Goal: Find contact information: Find contact information

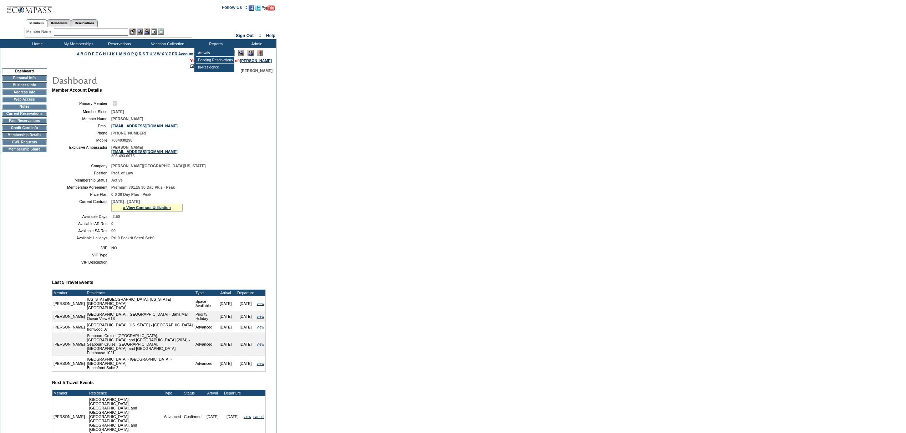
click at [232, 174] on table "Company: [PERSON_NAME][GEOGRAPHIC_DATA][US_STATE] Position: Prof. of Law Member…" at bounding box center [159, 202] width 214 height 82
click at [216, 127] on td "[EMAIL_ADDRESS][DOMAIN_NAME]" at bounding box center [187, 126] width 152 height 4
click at [133, 210] on link "» View Contract Utilization" at bounding box center [147, 207] width 48 height 4
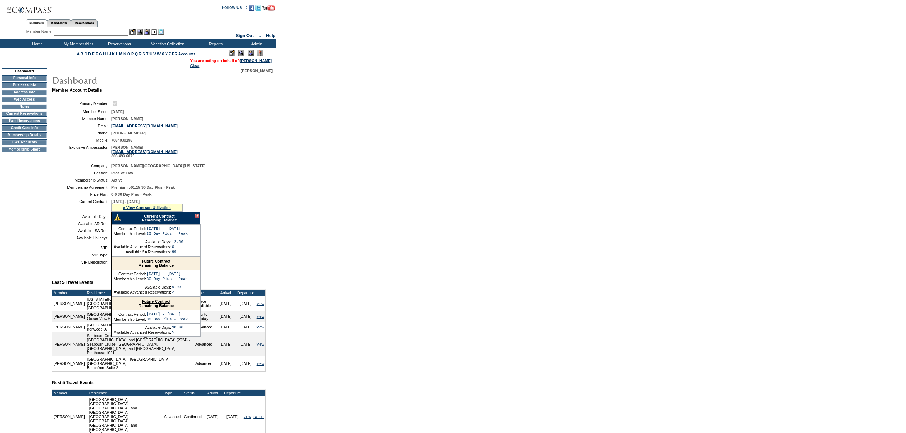
click at [144, 218] on link "Current Contract" at bounding box center [159, 216] width 30 height 4
click at [198, 218] on div at bounding box center [197, 216] width 4 height 4
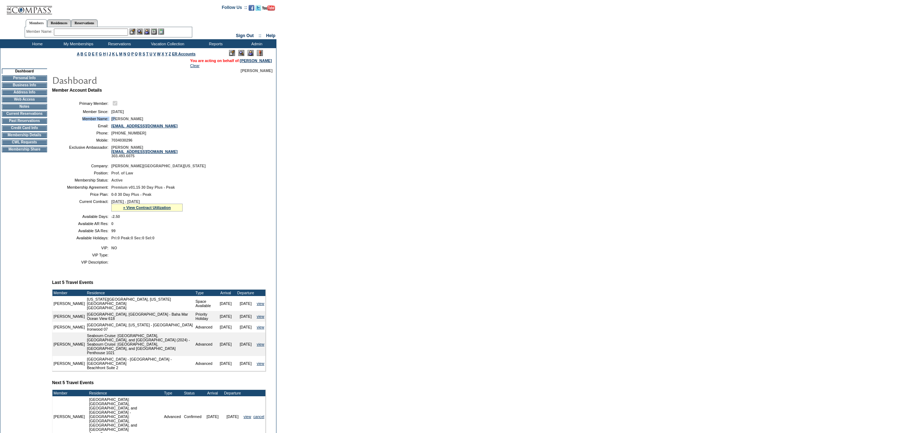
drag, startPoint x: 149, startPoint y: 117, endPoint x: 116, endPoint y: 122, distance: 33.1
click at [116, 122] on table "Primary Member: Member Since: [DATE] Member Name: [PERSON_NAME] Email: [EMAIL_A…" at bounding box center [159, 129] width 214 height 64
click at [121, 121] on span "[PERSON_NAME]" at bounding box center [127, 119] width 32 height 4
click at [165, 123] on table "Primary Member: Member Since: [DATE] Member Name: [PERSON_NAME] Email: [EMAIL_A…" at bounding box center [159, 129] width 214 height 64
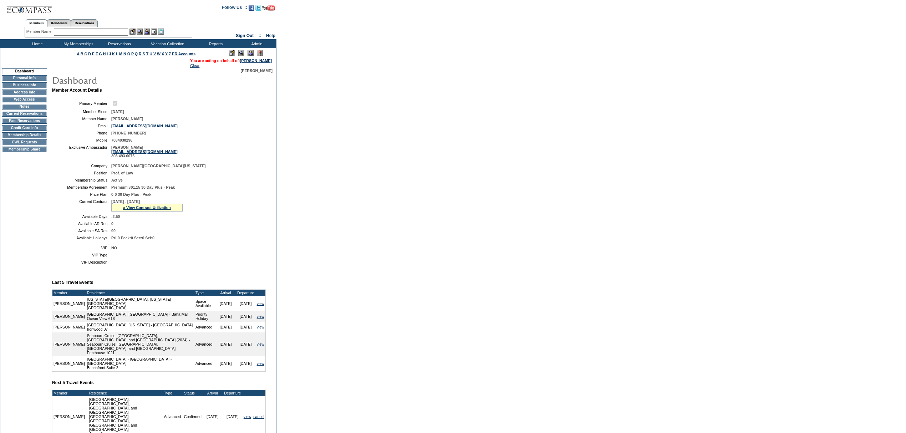
click at [143, 120] on span "[PERSON_NAME]" at bounding box center [127, 119] width 32 height 4
copy tbody "[PERSON_NAME]"
drag, startPoint x: 165, startPoint y: 126, endPoint x: 109, endPoint y: 129, distance: 56.1
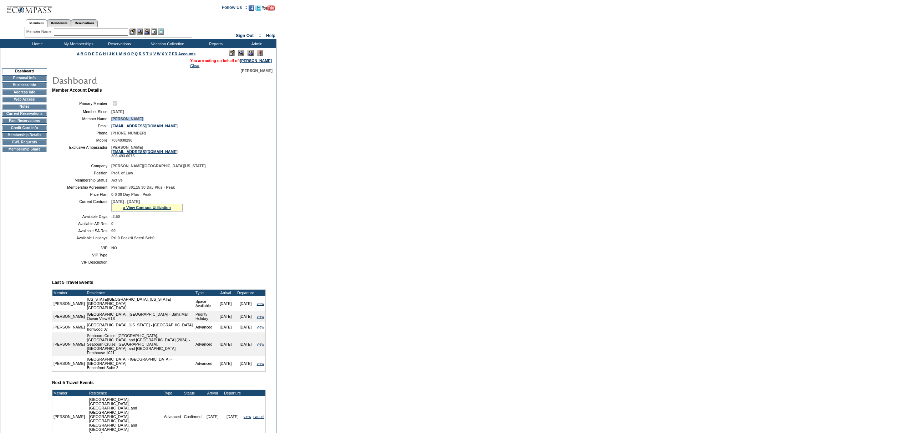
click at [109, 129] on table "Primary Member: Member Since: [DATE] Member Name: [PERSON_NAME] Email: [EMAIL_A…" at bounding box center [159, 129] width 214 height 64
copy tr "[EMAIL_ADDRESS][DOMAIN_NAME]"
drag, startPoint x: 183, startPoint y: 158, endPoint x: 111, endPoint y: 156, distance: 72.7
click at [111, 156] on td "[PERSON_NAME] [EMAIL_ADDRESS][DOMAIN_NAME] 303.493.6075" at bounding box center [187, 151] width 152 height 13
click at [103, 35] on input "text" at bounding box center [91, 32] width 74 height 7
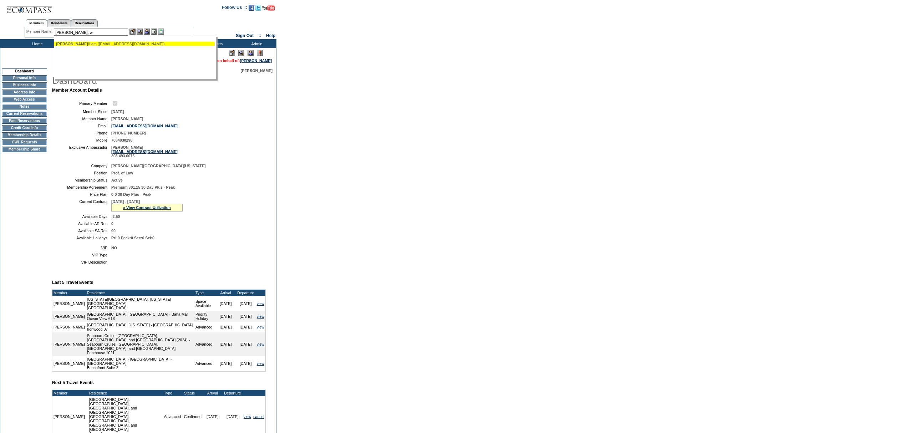
click at [94, 45] on div "[PERSON_NAME], W illiam ([EMAIL_ADDRESS][DOMAIN_NAME])" at bounding box center [134, 44] width 157 height 4
type input "[PERSON_NAME] ([EMAIL_ADDRESS][DOMAIN_NAME])"
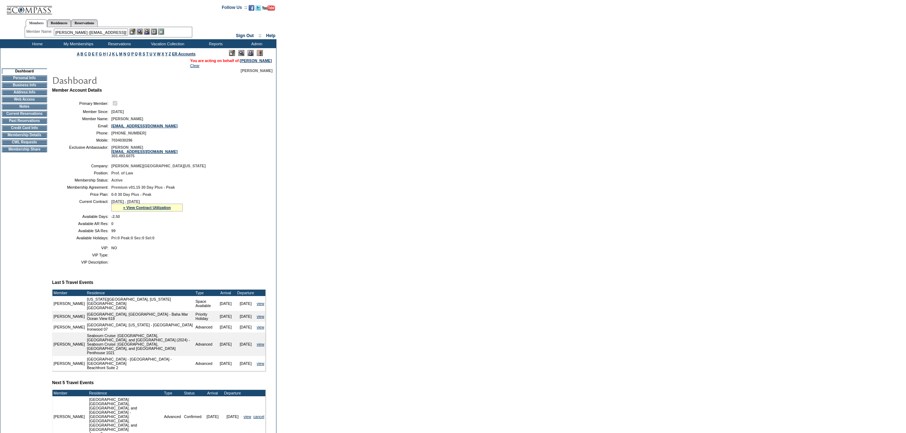
click at [148, 31] on img at bounding box center [147, 32] width 6 height 6
click at [140, 31] on img at bounding box center [140, 32] width 6 height 6
